Goal: Navigation & Orientation: Find specific page/section

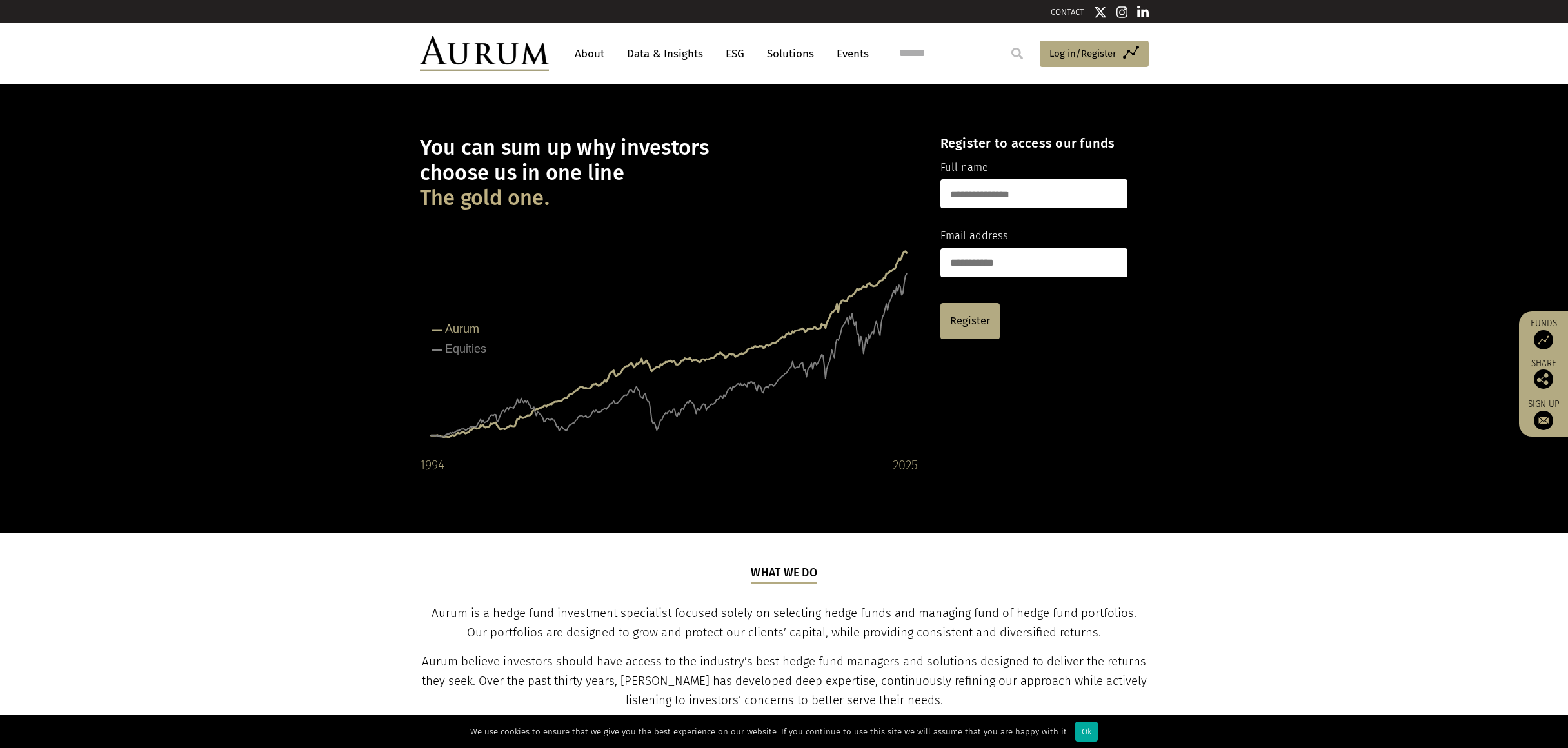
click at [650, 55] on link "Data & Insights" at bounding box center [664, 53] width 89 height 23
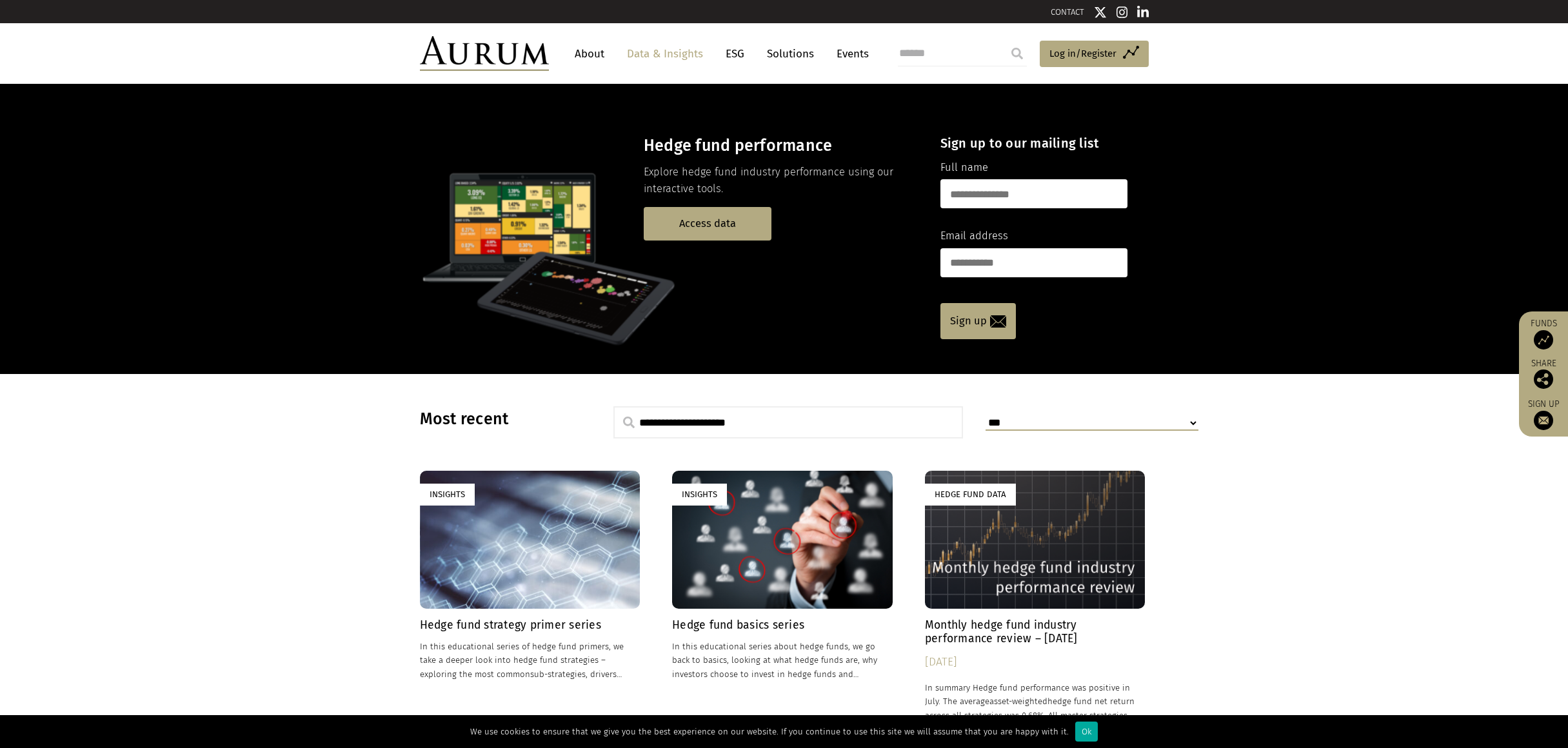
click at [597, 57] on link "About" at bounding box center [589, 53] width 43 height 23
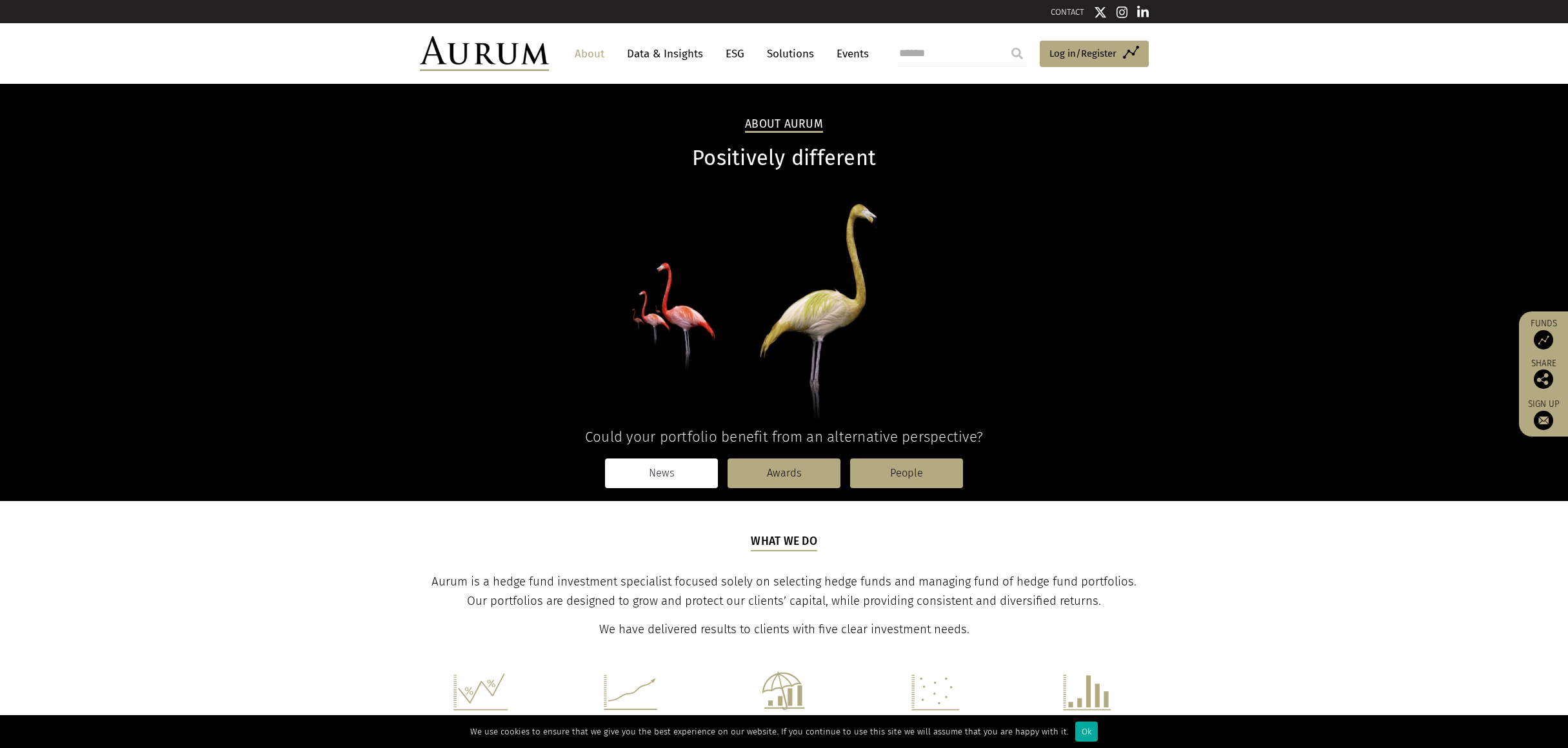
click at [702, 475] on link "News" at bounding box center [662, 473] width 113 height 30
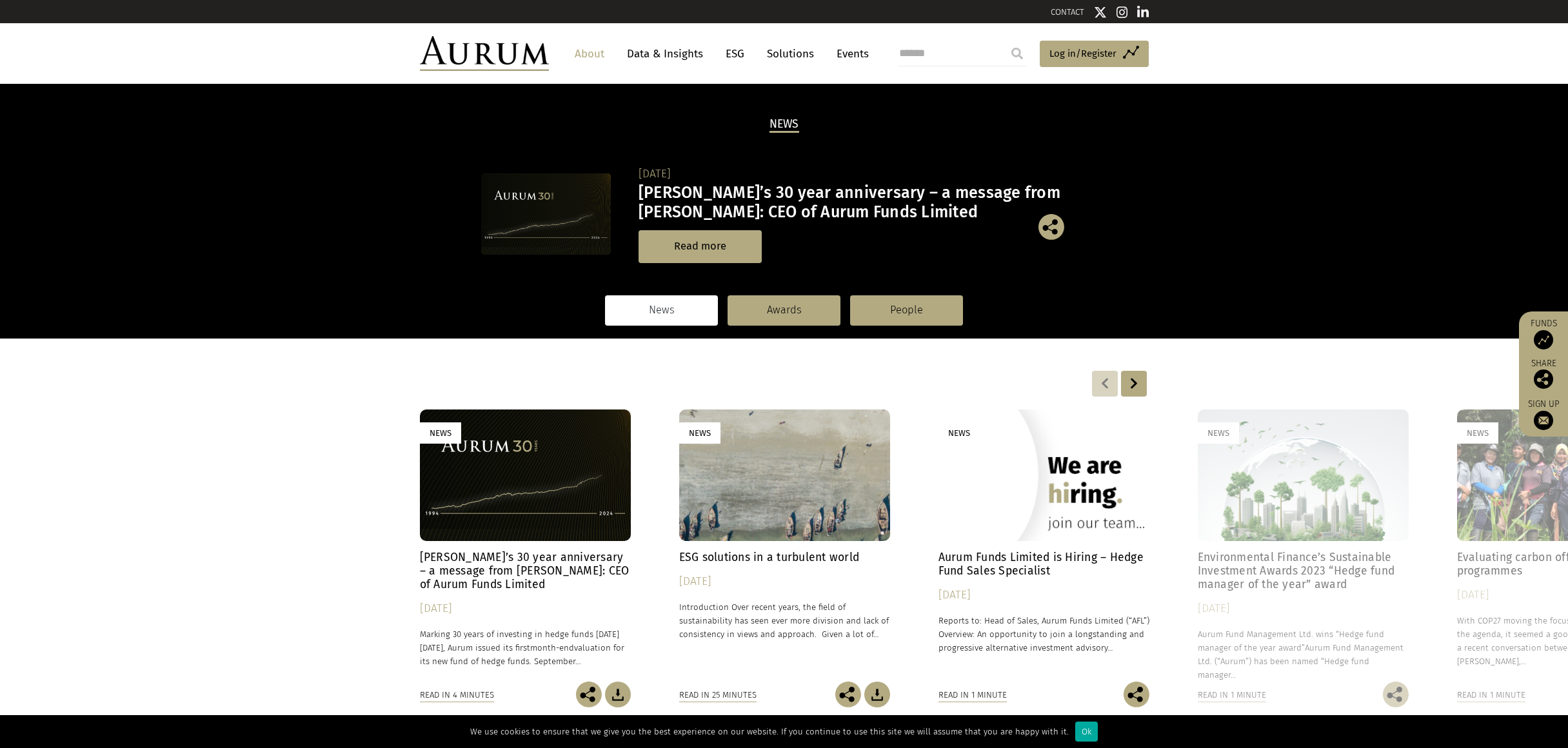
click at [1127, 378] on div at bounding box center [1134, 384] width 26 height 26
